Goal: Transaction & Acquisition: Purchase product/service

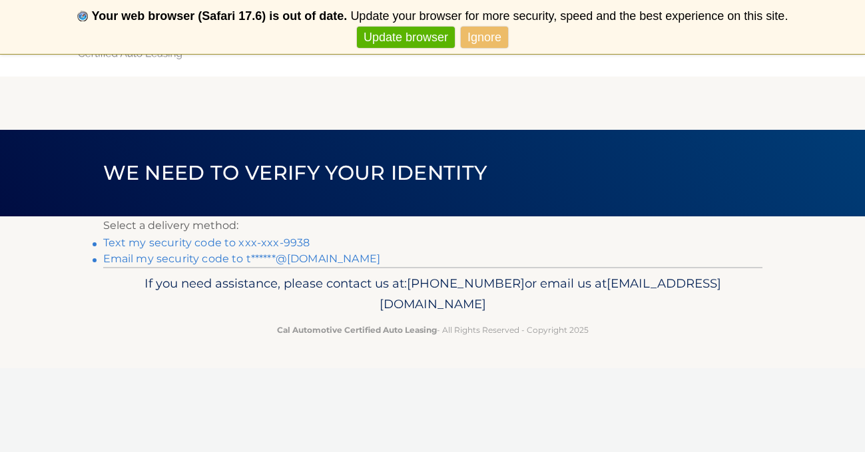
click at [238, 242] on link "Text my security code to xxx-xxx-9938" at bounding box center [206, 242] width 207 height 13
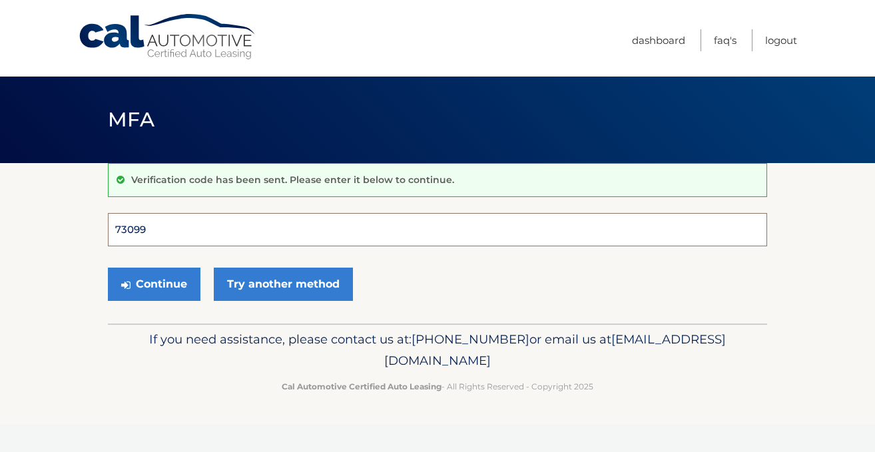
type input "730997"
click at [154, 284] on button "Continue" at bounding box center [154, 284] width 93 height 33
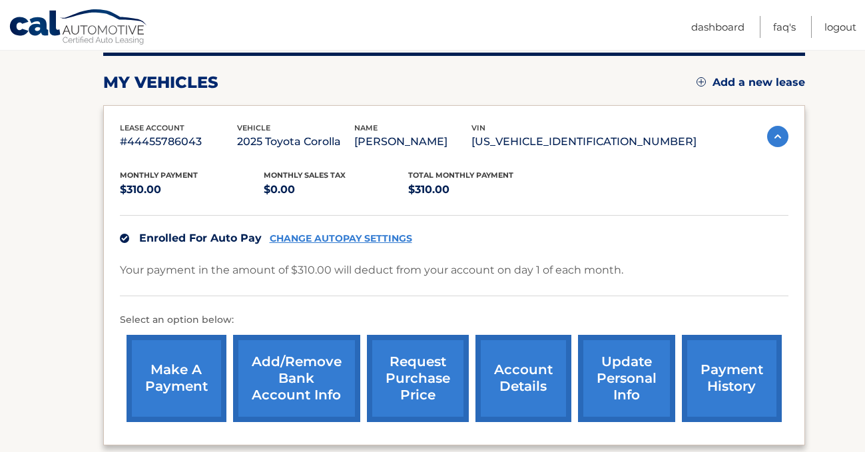
scroll to position [228, 0]
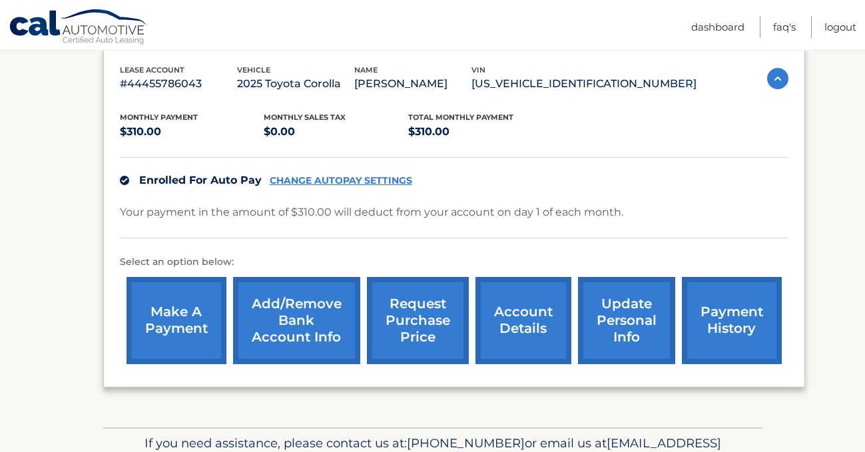
click at [713, 334] on link "payment history" at bounding box center [732, 320] width 100 height 87
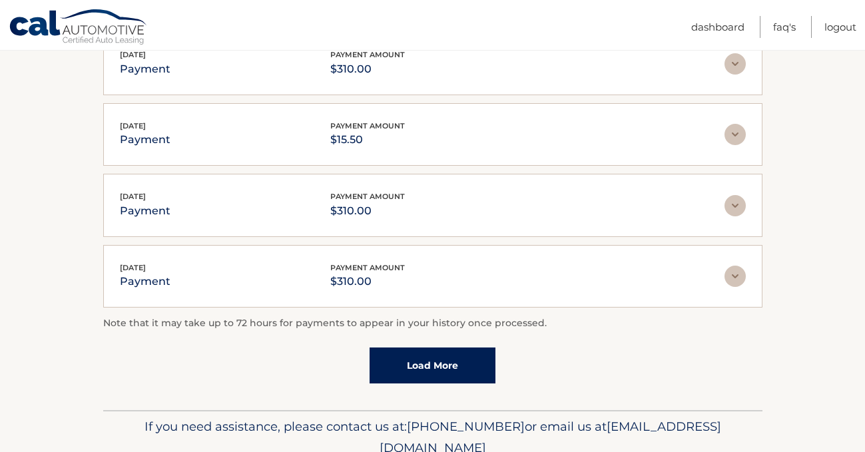
scroll to position [371, 0]
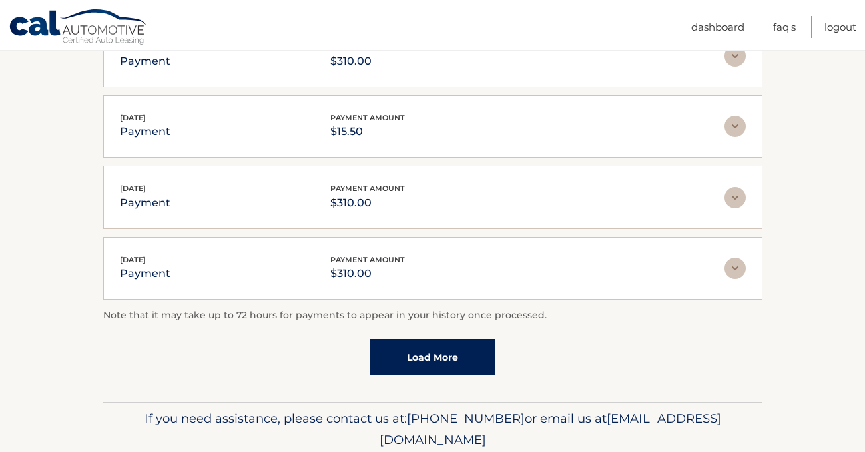
click at [419, 348] on link "Load More" at bounding box center [432, 357] width 126 height 36
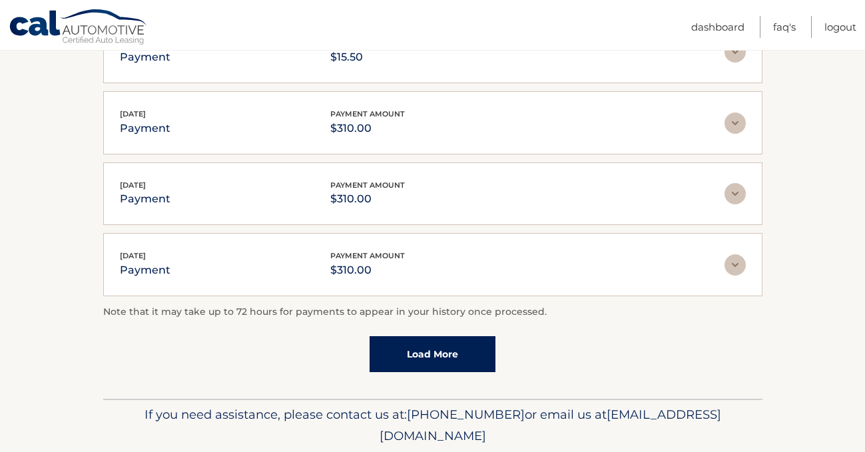
scroll to position [456, 0]
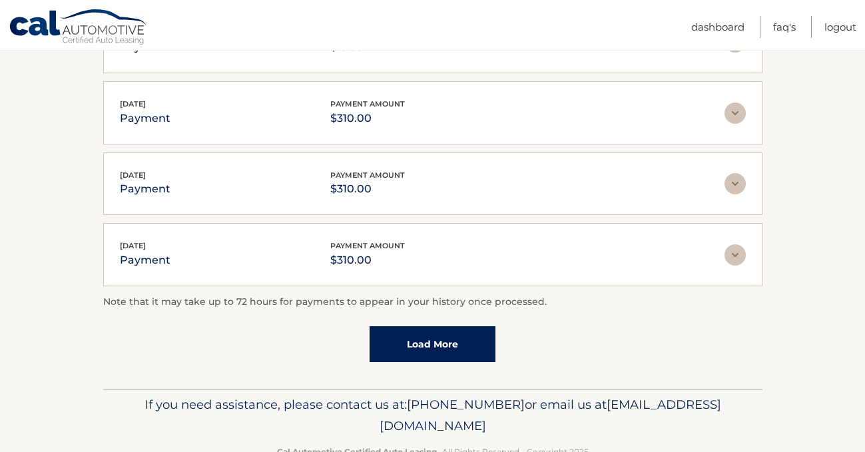
click at [441, 326] on link "Load More" at bounding box center [432, 344] width 126 height 36
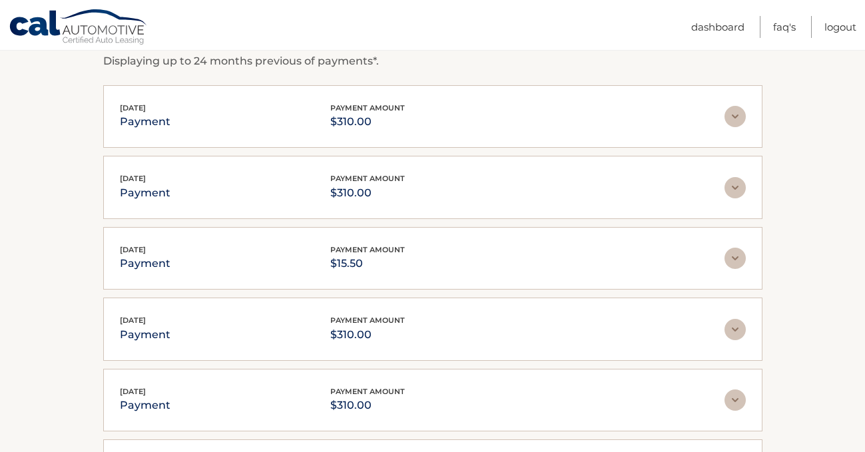
scroll to position [250, 0]
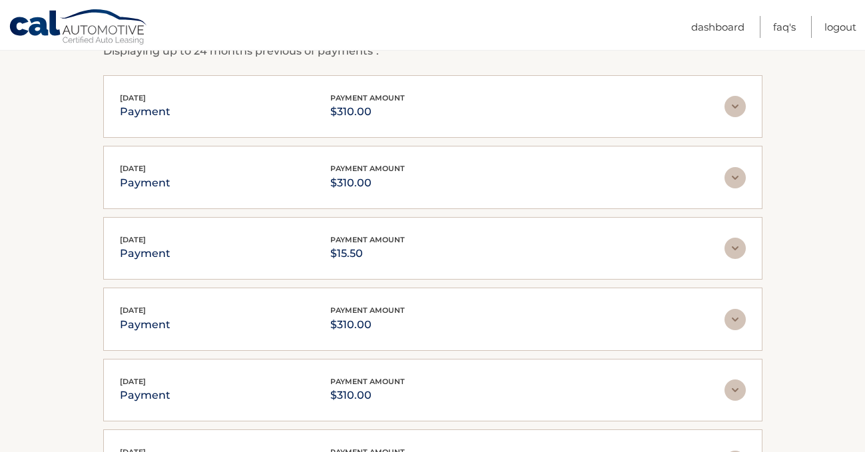
click at [727, 252] on img at bounding box center [734, 248] width 21 height 21
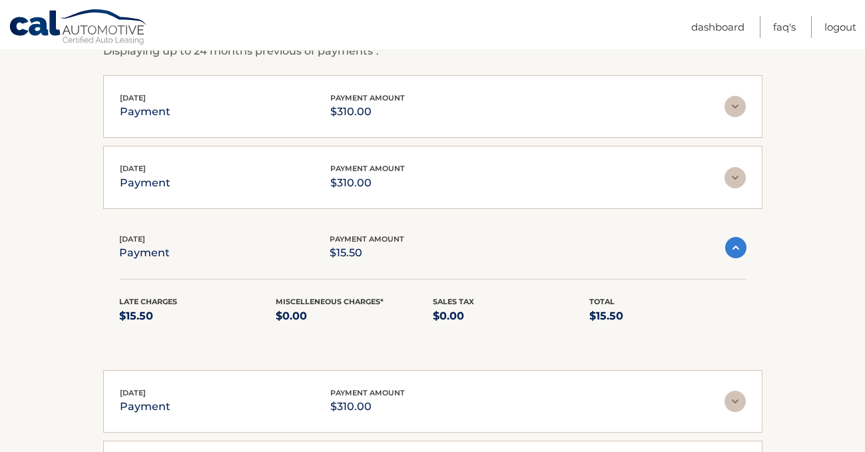
click at [732, 250] on img at bounding box center [735, 247] width 21 height 21
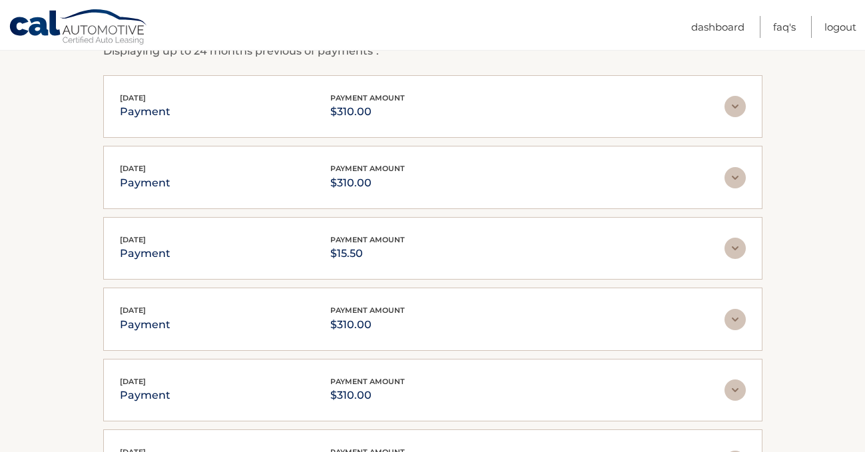
scroll to position [0, 0]
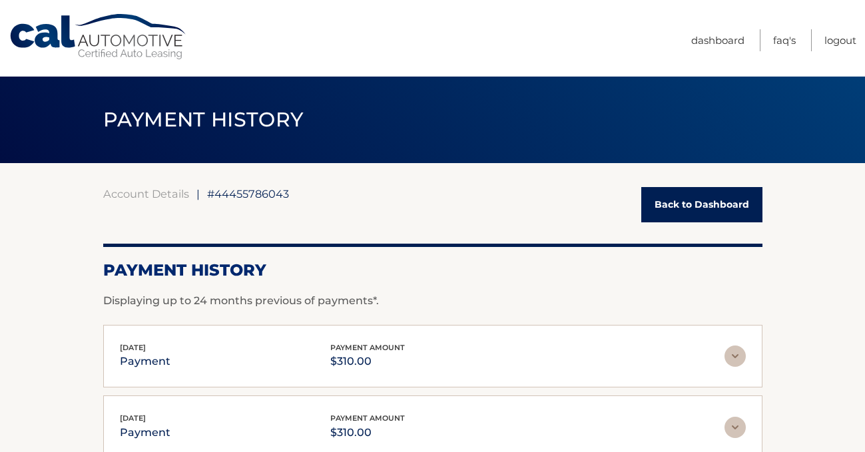
click at [677, 196] on link "Back to Dashboard" at bounding box center [701, 204] width 121 height 35
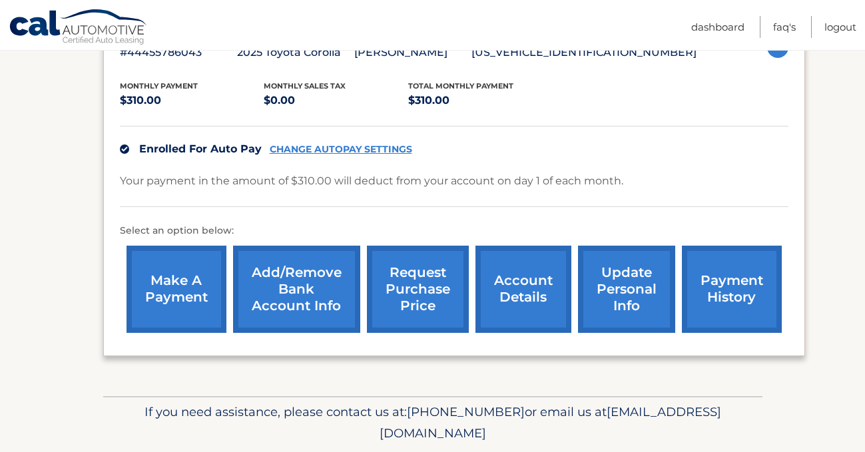
scroll to position [302, 0]
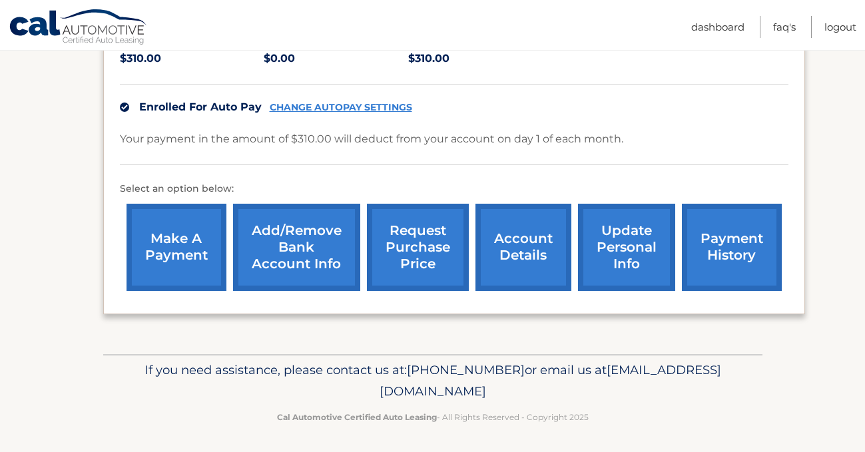
click at [347, 108] on link "CHANGE AUTOPAY SETTINGS" at bounding box center [341, 107] width 142 height 11
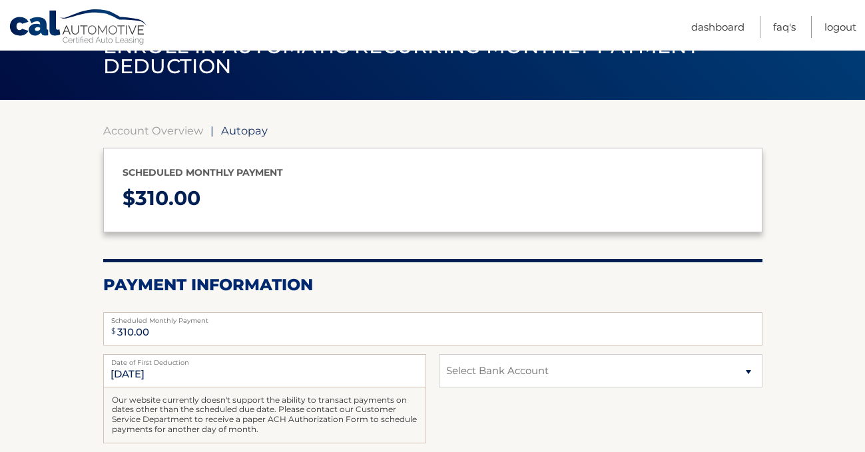
scroll to position [65, 0]
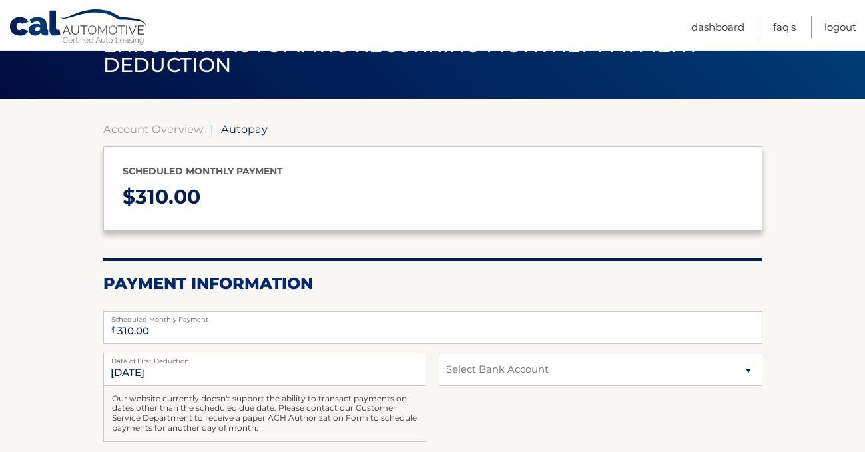
click at [244, 134] on span "Autopay" at bounding box center [244, 128] width 47 height 13
click at [234, 128] on span "Autopay" at bounding box center [244, 128] width 47 height 13
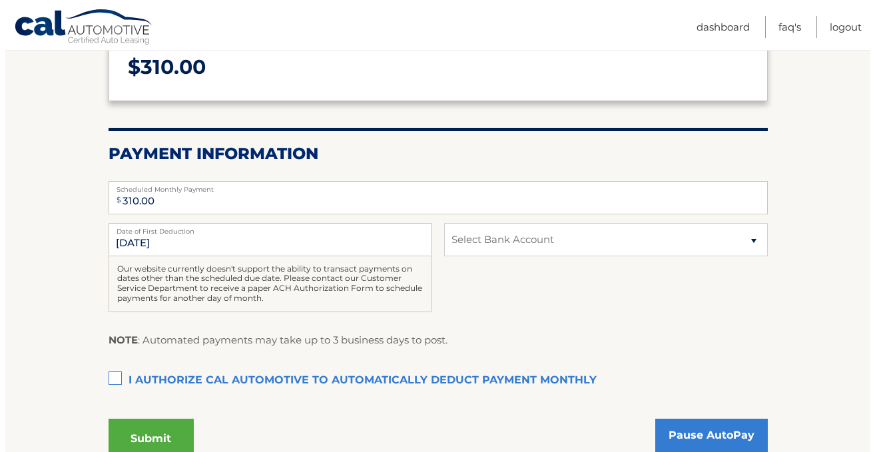
scroll to position [238, 0]
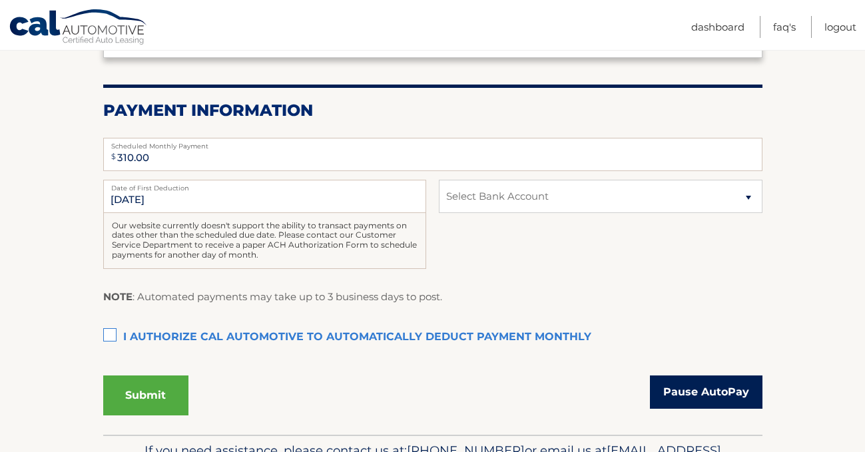
click at [686, 392] on link "Pause AutoPay" at bounding box center [706, 391] width 112 height 33
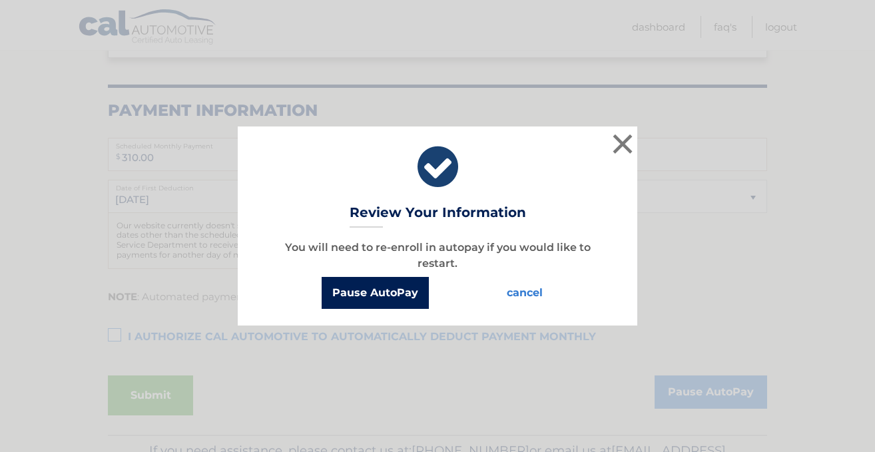
click at [375, 288] on button "Pause AutoPay" at bounding box center [375, 293] width 107 height 32
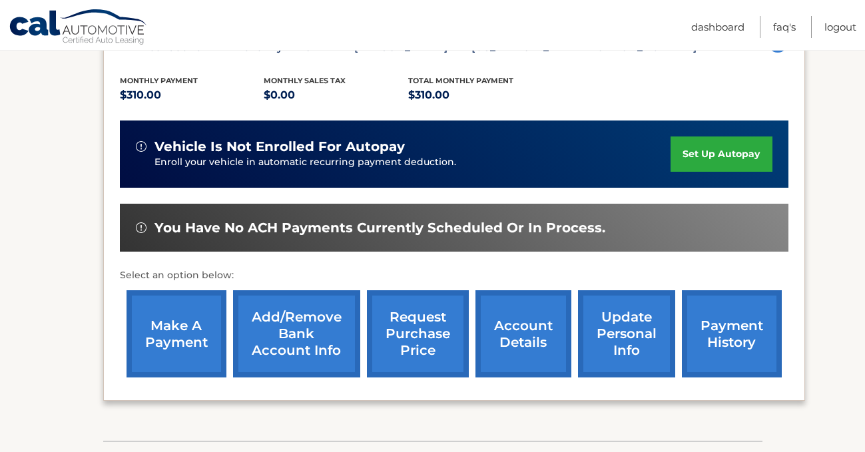
scroll to position [268, 0]
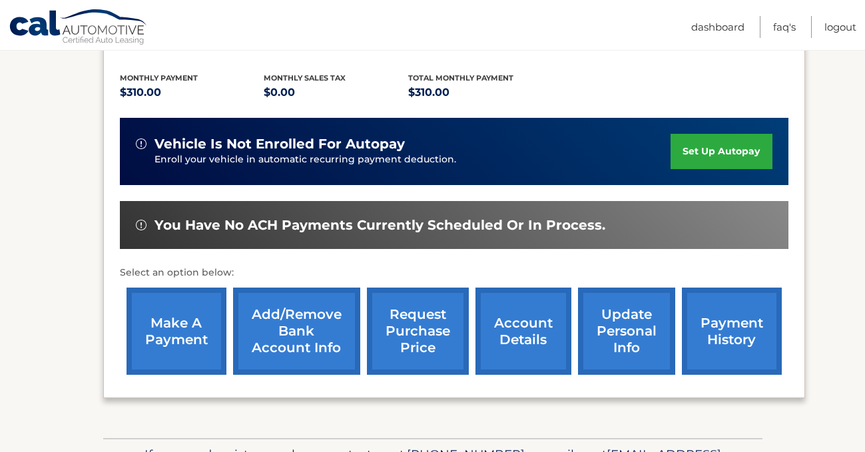
click at [176, 339] on link "make a payment" at bounding box center [176, 331] width 100 height 87
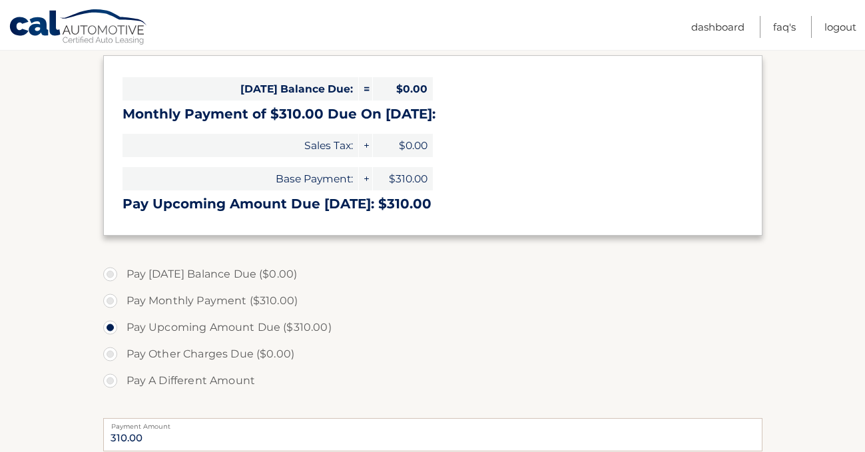
scroll to position [219, 0]
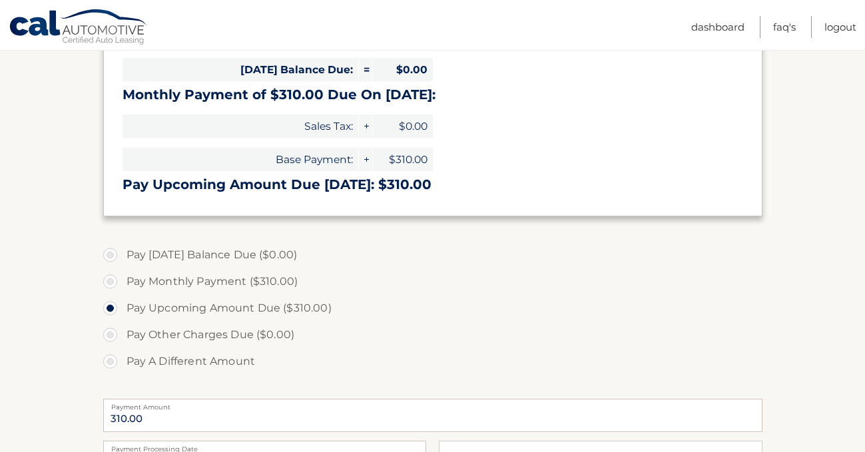
click at [112, 280] on label "Pay Monthly Payment ($310.00)" at bounding box center [432, 281] width 659 height 27
click at [112, 280] on input "Pay Monthly Payment ($310.00)" at bounding box center [115, 278] width 13 height 21
radio input "true"
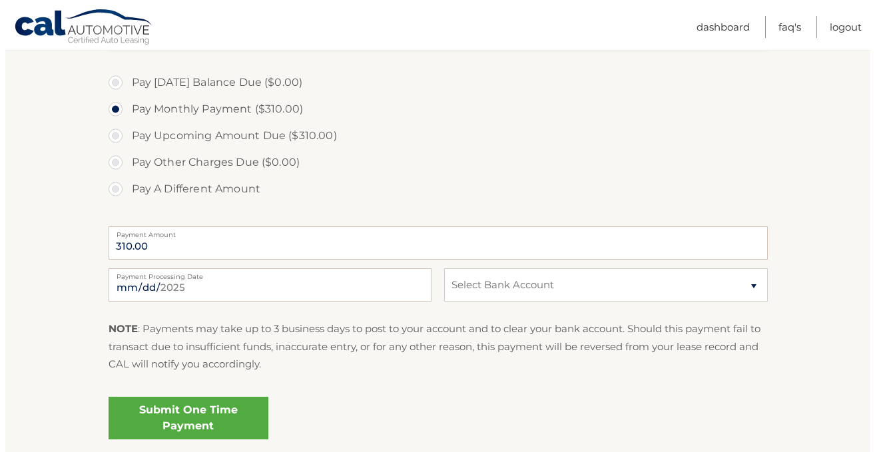
scroll to position [405, 0]
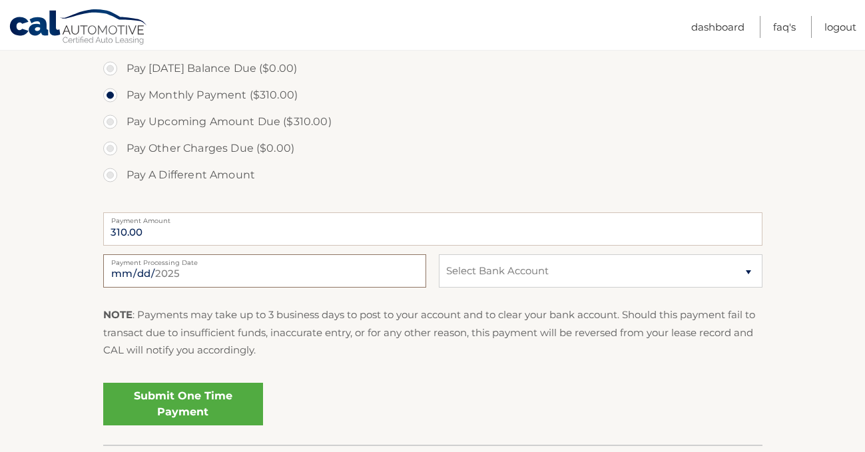
click at [199, 278] on input "2025-08-27" at bounding box center [264, 270] width 323 height 33
type input "2025-09-18"
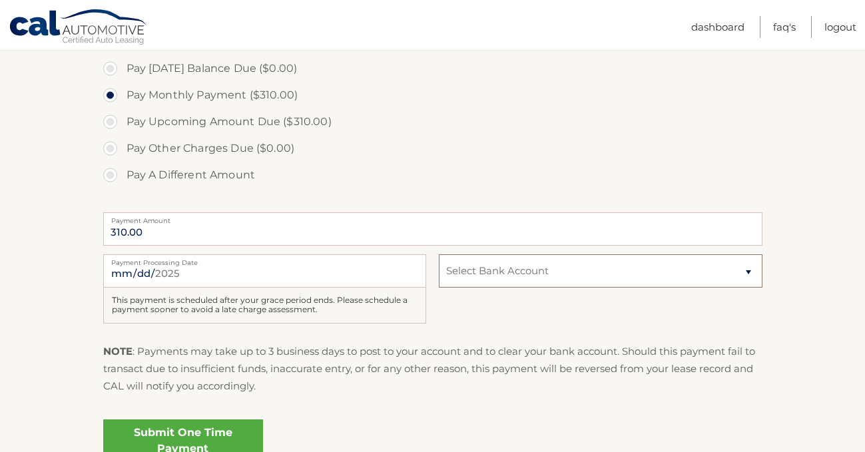
select select "Y2JlMmYyNzItYzU2My00Mzk5LThkNDEtZjFkN2EwZjE2MDAx"
click at [200, 431] on link "Submit One Time Payment" at bounding box center [183, 440] width 160 height 43
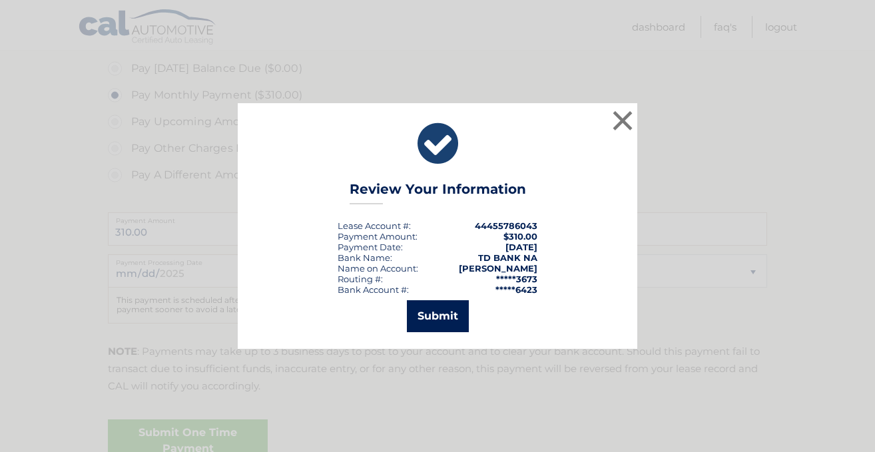
click at [445, 317] on button "Submit" at bounding box center [438, 316] width 62 height 32
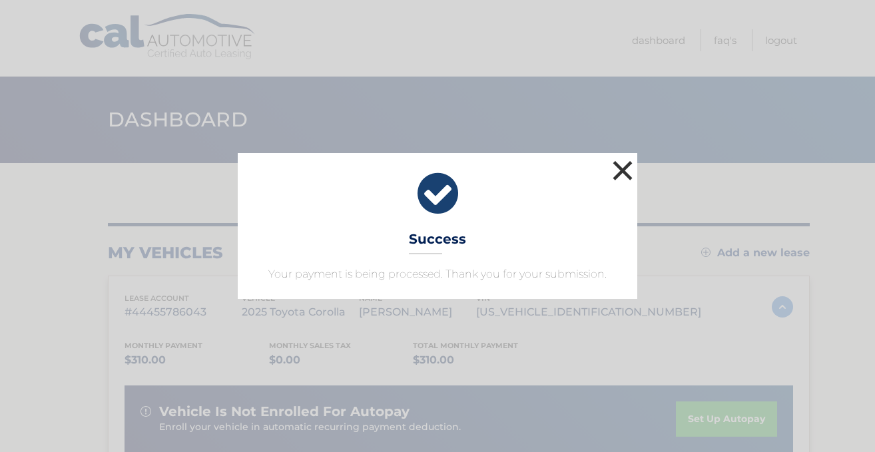
click at [625, 168] on button "×" at bounding box center [622, 170] width 27 height 27
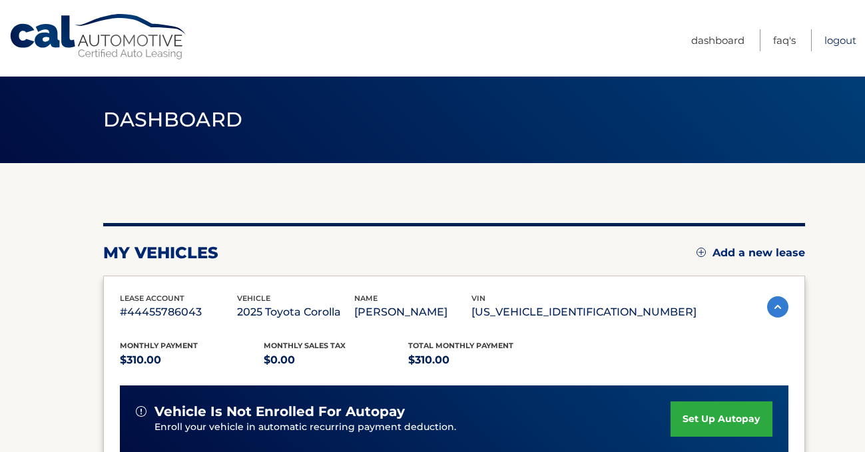
click at [844, 43] on link "Logout" at bounding box center [840, 40] width 32 height 22
